Goal: Task Accomplishment & Management: Manage account settings

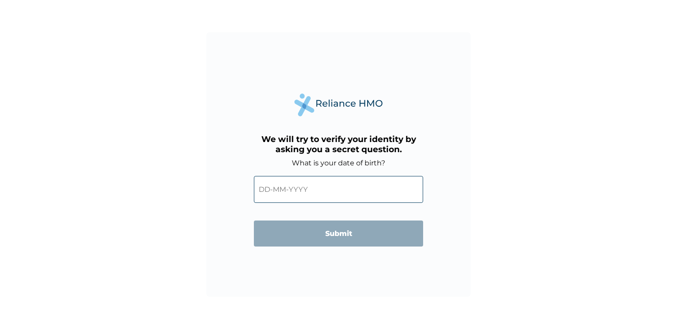
click at [327, 190] on input "text" at bounding box center [338, 189] width 169 height 27
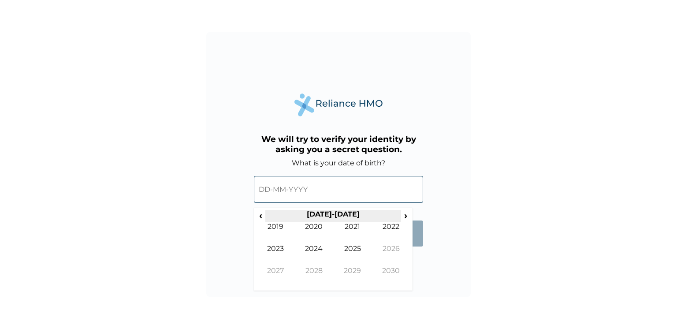
click at [312, 215] on th "2020-2029" at bounding box center [332, 216] width 135 height 12
click at [260, 214] on span "‹" at bounding box center [260, 215] width 9 height 11
click at [262, 215] on span "‹" at bounding box center [260, 215] width 9 height 11
click at [259, 213] on span "‹" at bounding box center [260, 215] width 9 height 11
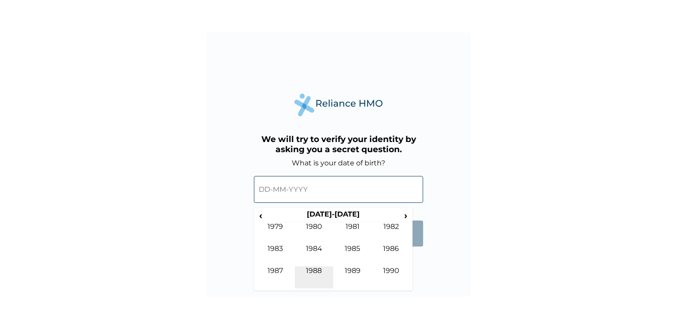
click at [320, 267] on td "1988" at bounding box center [314, 277] width 39 height 22
click at [344, 226] on td "Mar" at bounding box center [352, 233] width 39 height 22
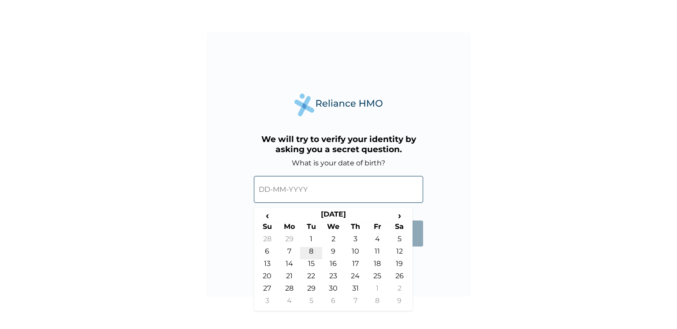
click at [309, 250] on td "8" at bounding box center [311, 253] width 22 height 12
type input "08-03-1988"
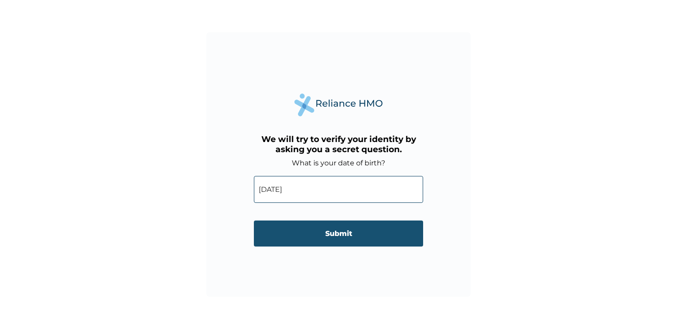
click at [338, 231] on input "Submit" at bounding box center [338, 233] width 169 height 26
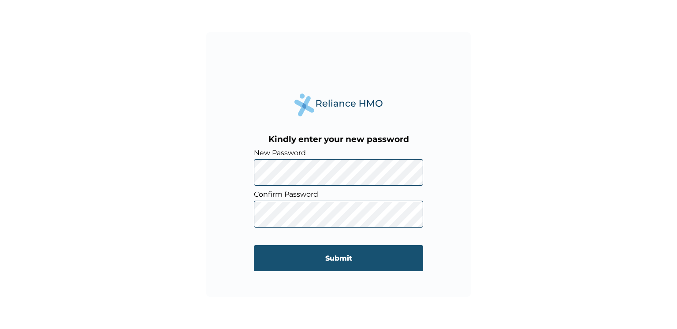
click at [350, 256] on input "Submit" at bounding box center [338, 258] width 169 height 26
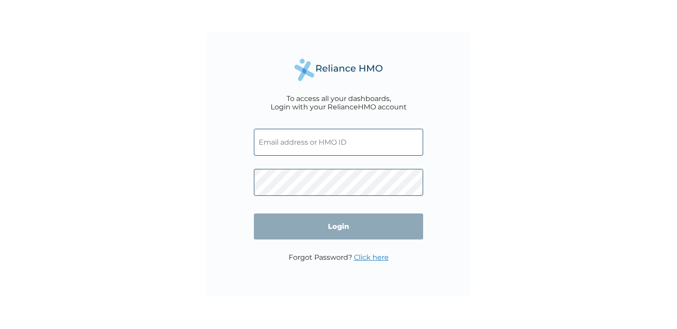
click at [293, 142] on input "text" at bounding box center [338, 142] width 169 height 27
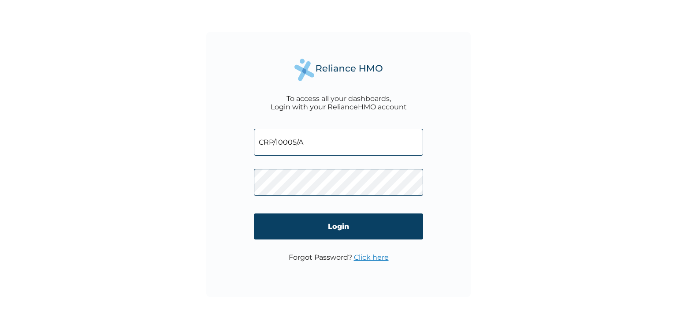
type input "CRP/10005/A"
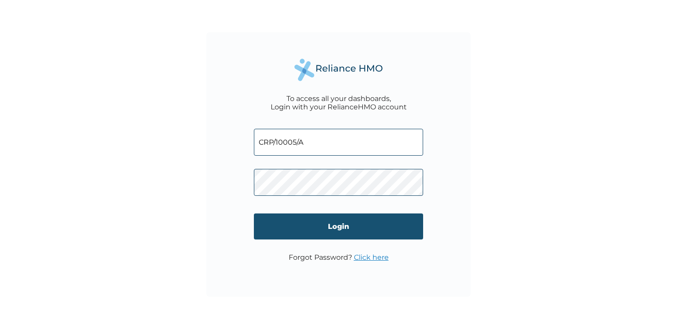
click at [340, 222] on input "Login" at bounding box center [338, 226] width 169 height 26
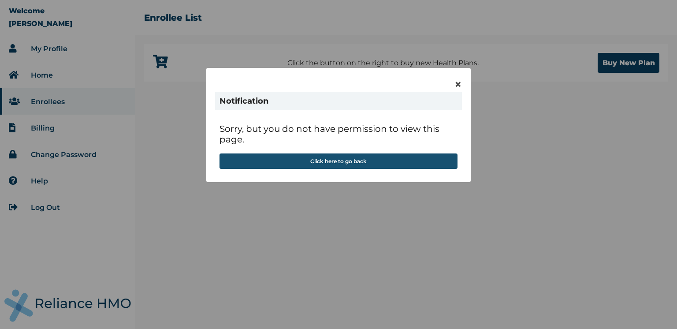
click at [326, 160] on button "Click here to go back" at bounding box center [338, 160] width 238 height 15
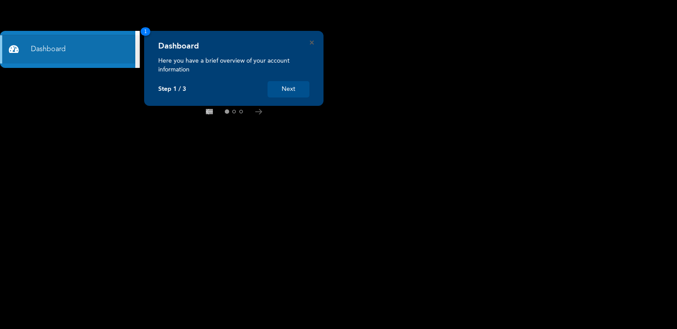
click at [289, 91] on button "Next" at bounding box center [288, 89] width 42 height 16
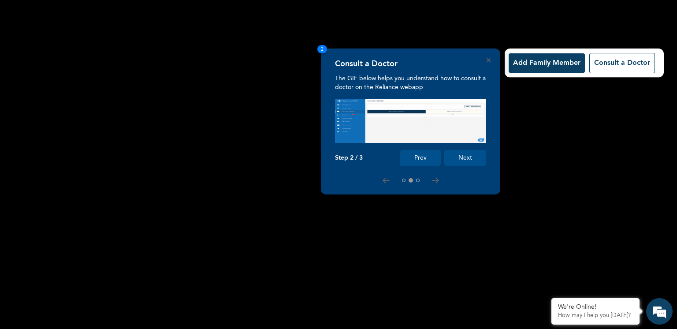
click at [463, 152] on button "Next" at bounding box center [465, 158] width 42 height 16
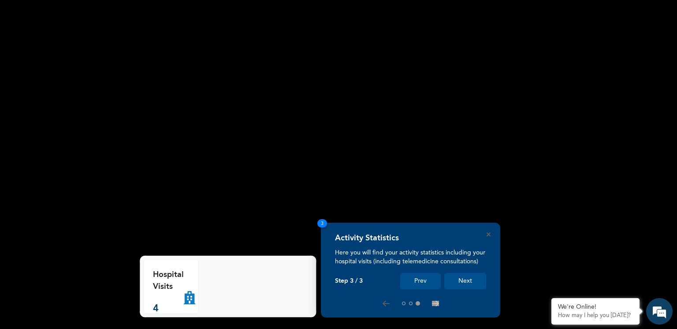
click at [463, 283] on button "Next" at bounding box center [465, 281] width 42 height 16
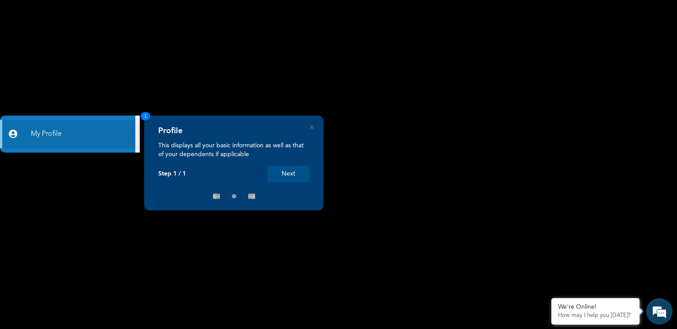
click at [289, 175] on button "Next" at bounding box center [288, 174] width 42 height 16
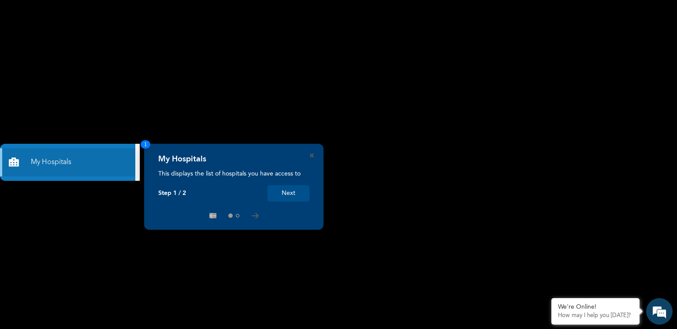
click at [315, 154] on div "My Hospitals This displays the list of hospitals you have access to Step 1 / 2 …" at bounding box center [233, 187] width 179 height 86
click at [312, 154] on icon "Close" at bounding box center [312, 155] width 4 height 4
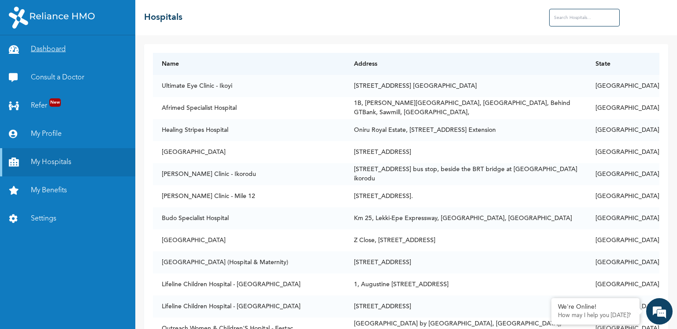
click at [64, 45] on link "Dashboard" at bounding box center [67, 49] width 135 height 28
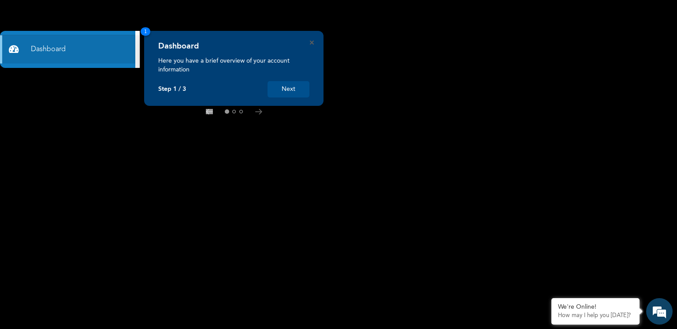
click at [321, 42] on div "Dashboard Here you have a brief overview of your account information Step 1 / 3…" at bounding box center [233, 68] width 179 height 75
click at [310, 42] on icon "Close" at bounding box center [312, 43] width 4 height 4
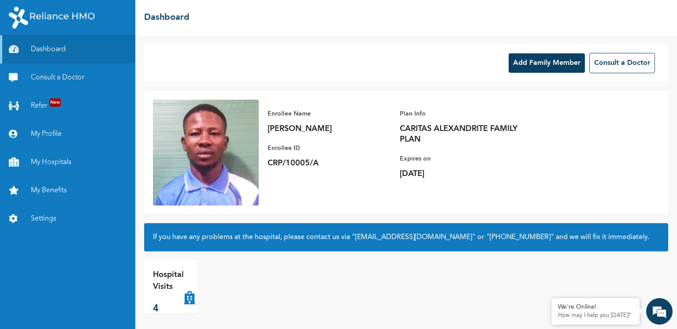
scroll to position [1, 0]
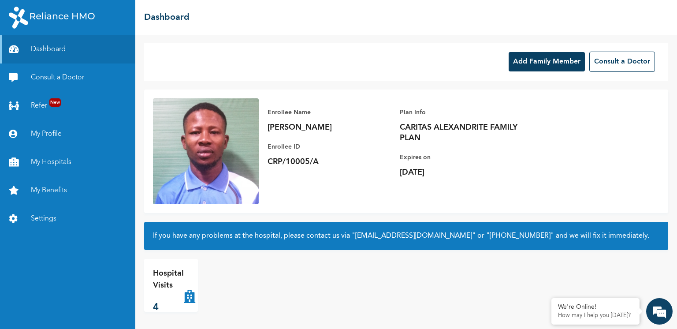
click at [547, 64] on button "Add Family Member" at bounding box center [546, 61] width 76 height 19
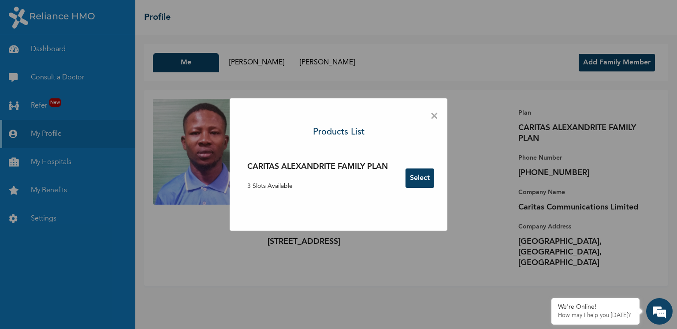
click at [434, 116] on span "×" at bounding box center [434, 116] width 8 height 19
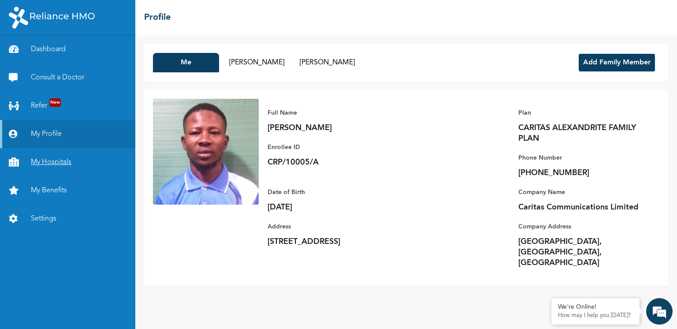
click at [42, 162] on link "My Hospitals" at bounding box center [67, 162] width 135 height 28
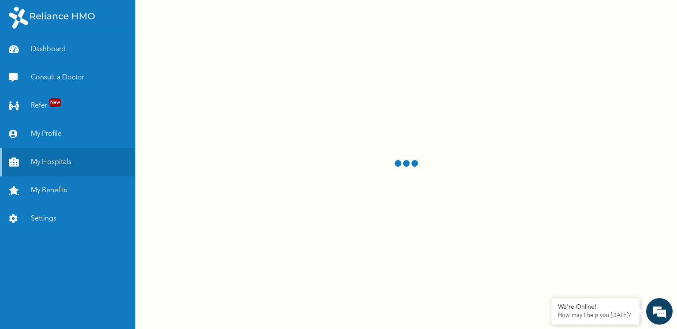
click at [52, 189] on link "My Benefits" at bounding box center [67, 190] width 135 height 28
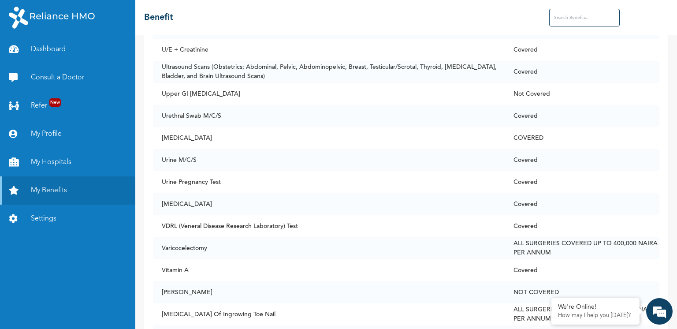
scroll to position [6726, 0]
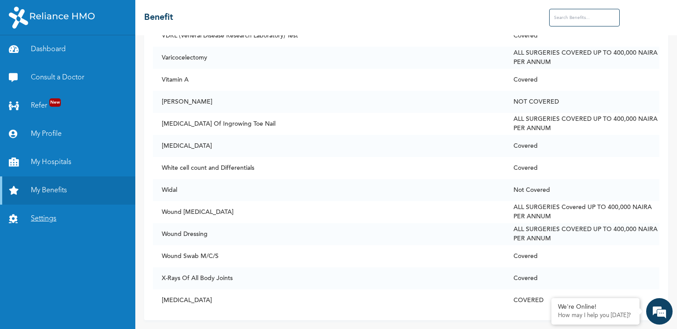
click at [39, 215] on link "Settings" at bounding box center [67, 218] width 135 height 28
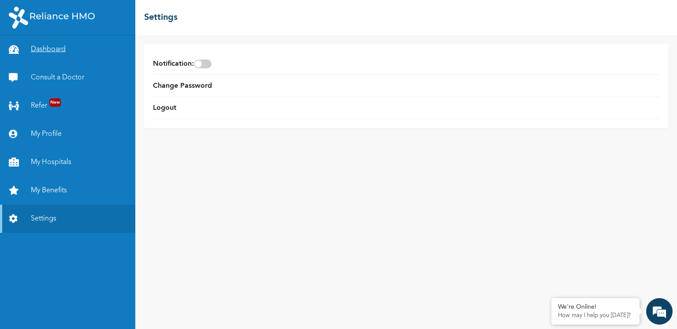
click at [45, 49] on link "Dashboard" at bounding box center [67, 49] width 135 height 28
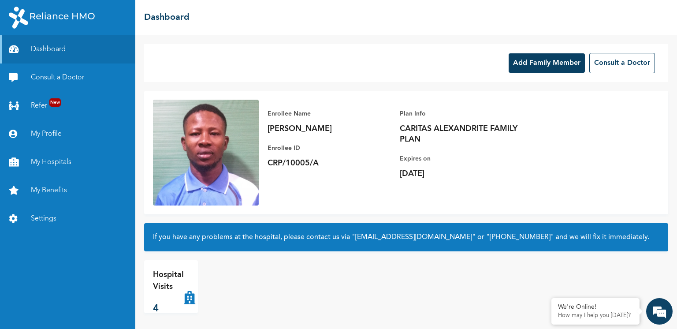
click at [188, 299] on icon at bounding box center [189, 286] width 11 height 35
